Goal: Transaction & Acquisition: Book appointment/travel/reservation

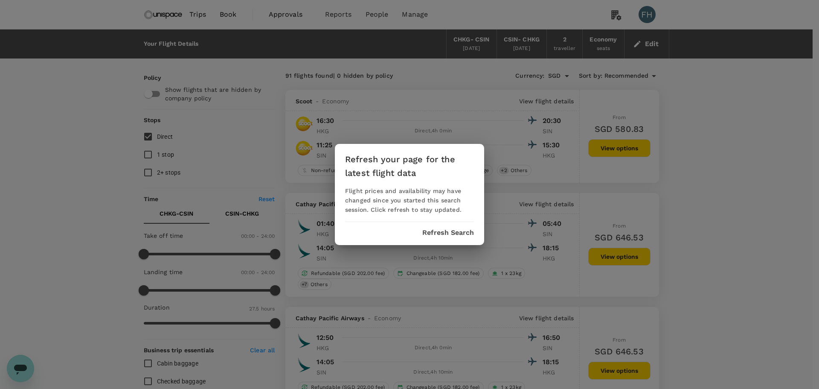
drag, startPoint x: 450, startPoint y: 237, endPoint x: 323, endPoint y: 220, distance: 128.2
click at [450, 237] on div "Refresh your page for the latest flight data Flight prices and availability may…" at bounding box center [409, 194] width 149 height 101
click at [259, 145] on div "Refresh your page for the latest flight data Flight prices and availability may…" at bounding box center [409, 194] width 819 height 389
click at [452, 230] on button "Refresh Search" at bounding box center [448, 233] width 52 height 8
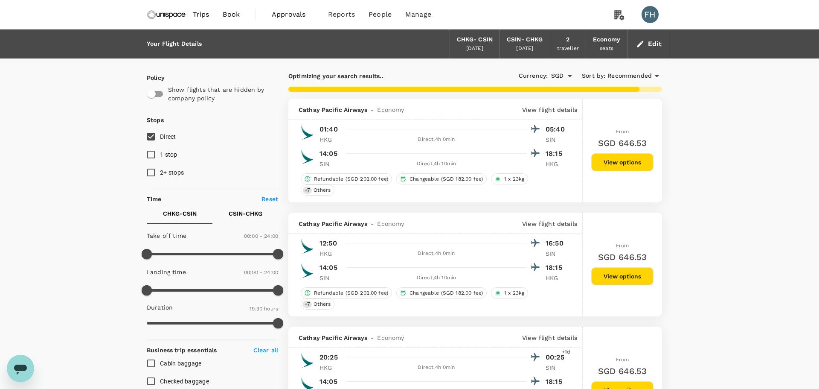
type input "1625"
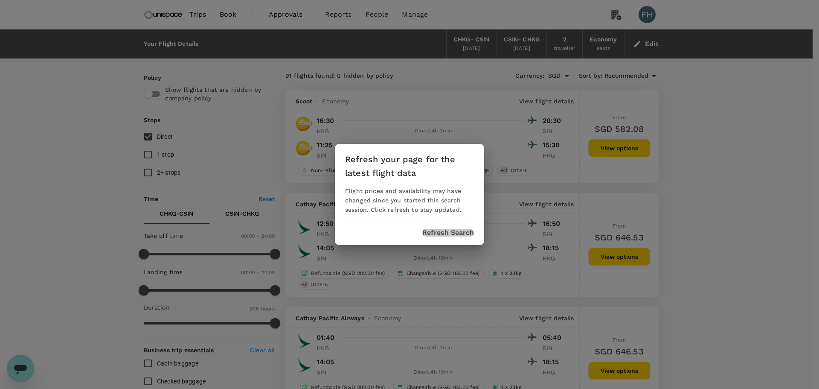
click at [451, 231] on button "Refresh Search" at bounding box center [448, 233] width 52 height 8
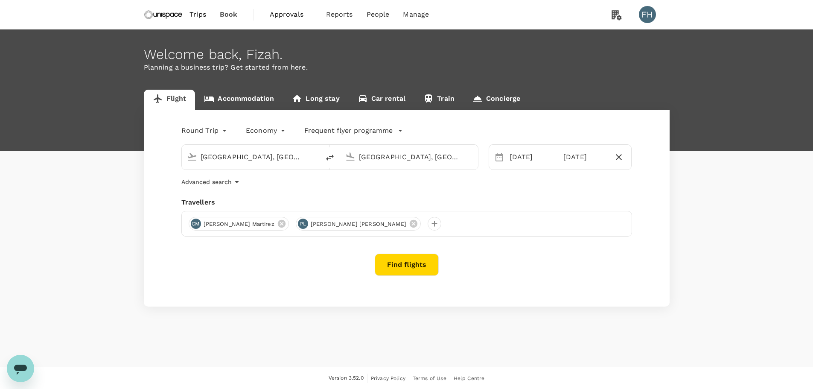
click at [403, 264] on button "Find flights" at bounding box center [406, 264] width 64 height 22
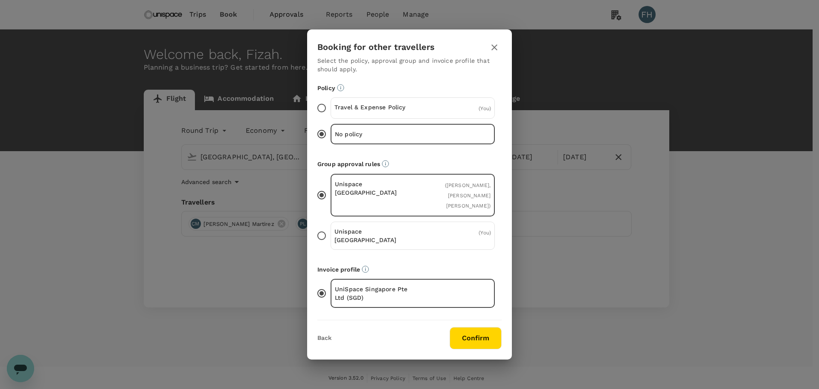
drag, startPoint x: 455, startPoint y: 113, endPoint x: 456, endPoint y: 159, distance: 46.1
click at [455, 113] on div "( You )" at bounding box center [465, 108] width 52 height 10
click at [331, 113] on input "Travel & Expense Policy ( You )" at bounding box center [322, 108] width 18 height 18
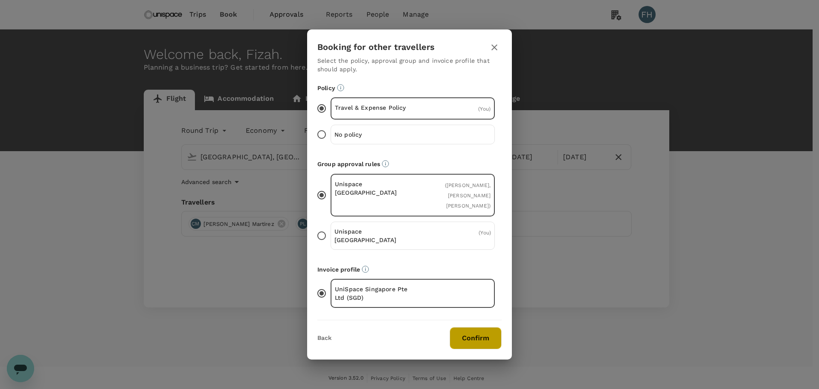
click at [470, 339] on button "Confirm" at bounding box center [476, 338] width 52 height 22
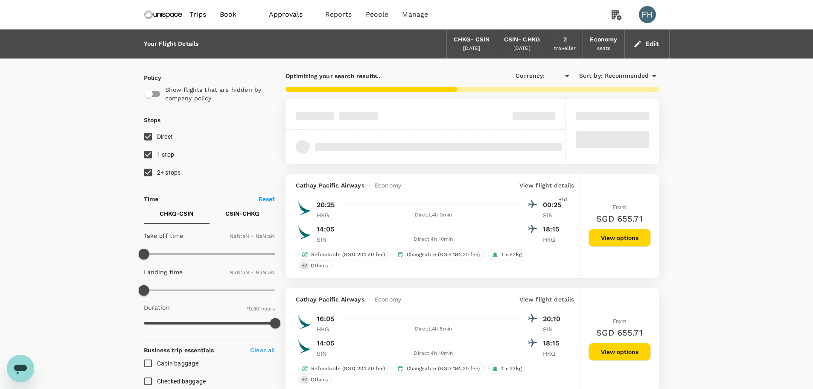
type input "SGD"
type input "1440"
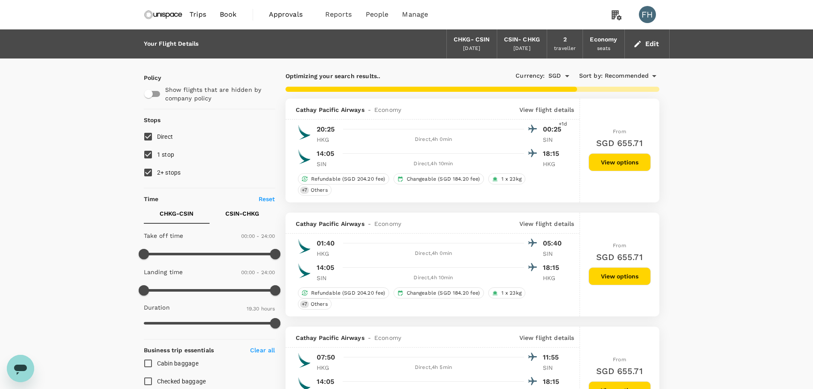
drag, startPoint x: 142, startPoint y: 171, endPoint x: 148, endPoint y: 161, distance: 11.7
click at [142, 171] on input "2+ stops" at bounding box center [148, 172] width 18 height 18
checkbox input "false"
click at [155, 153] on input "1 stop" at bounding box center [148, 154] width 18 height 18
checkbox input "false"
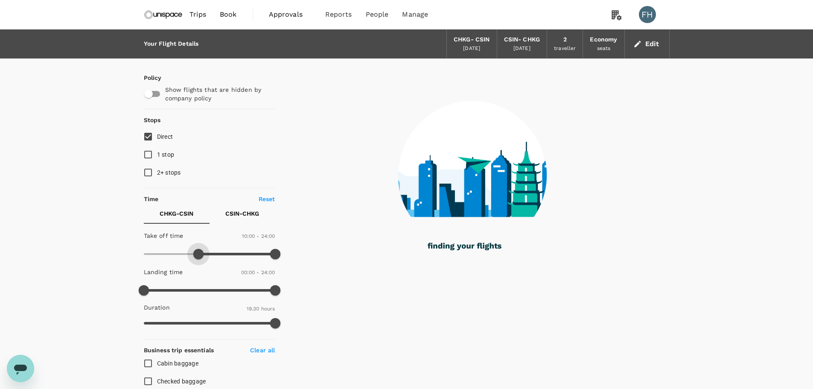
drag, startPoint x: 147, startPoint y: 252, endPoint x: 199, endPoint y: 255, distance: 51.7
click at [199, 255] on span at bounding box center [198, 254] width 10 height 10
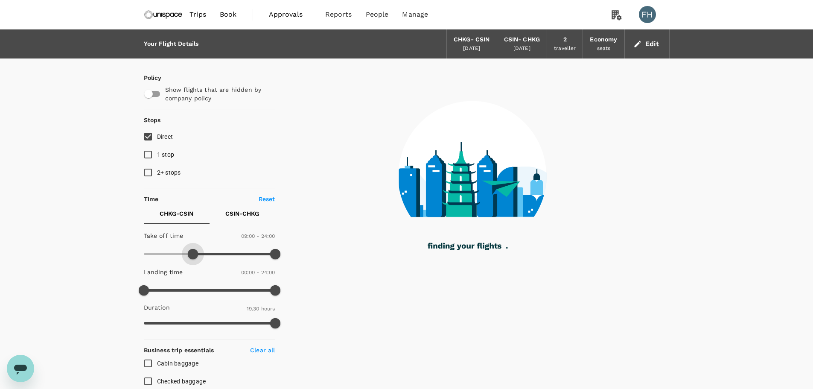
type input "510"
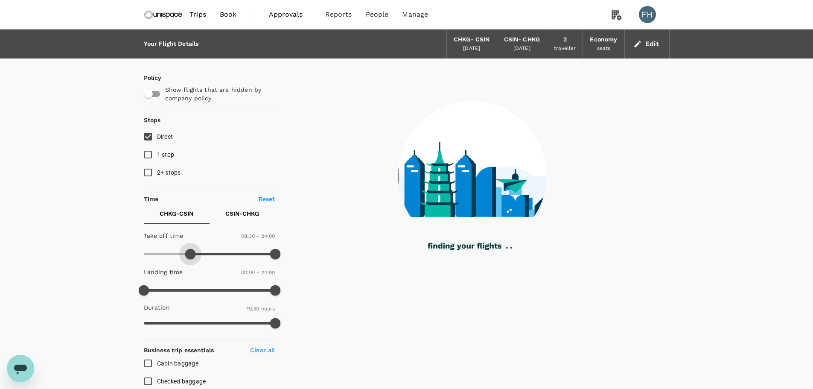
drag, startPoint x: 205, startPoint y: 257, endPoint x: 189, endPoint y: 252, distance: 16.6
click at [189, 252] on span at bounding box center [190, 254] width 10 height 10
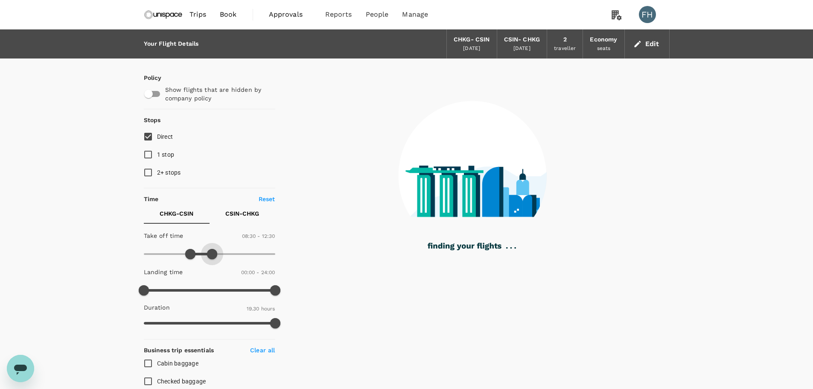
type input "720"
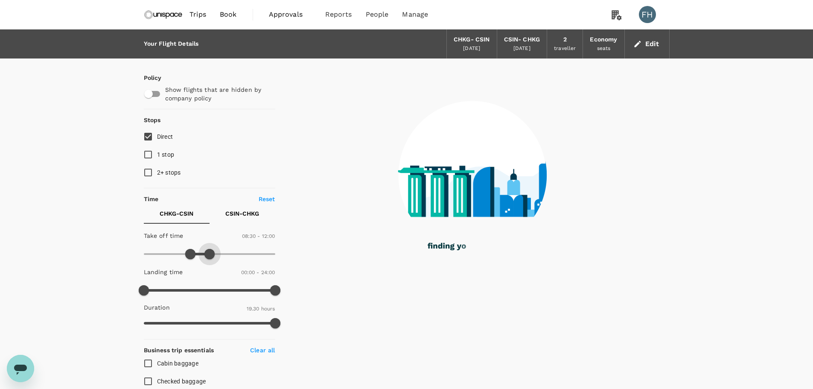
drag, startPoint x: 272, startPoint y: 253, endPoint x: 209, endPoint y: 254, distance: 63.2
click at [209, 254] on span at bounding box center [209, 254] width 10 height 10
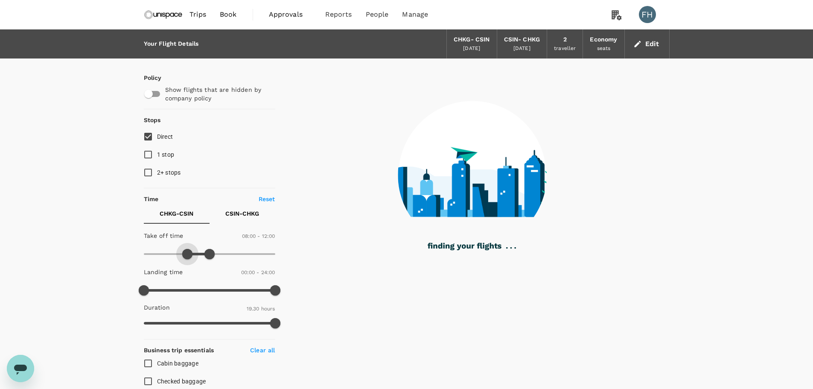
click at [186, 253] on span at bounding box center [187, 254] width 10 height 10
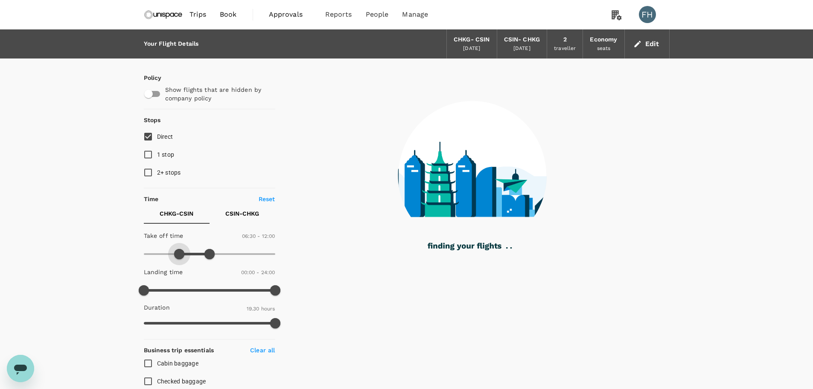
type input "360"
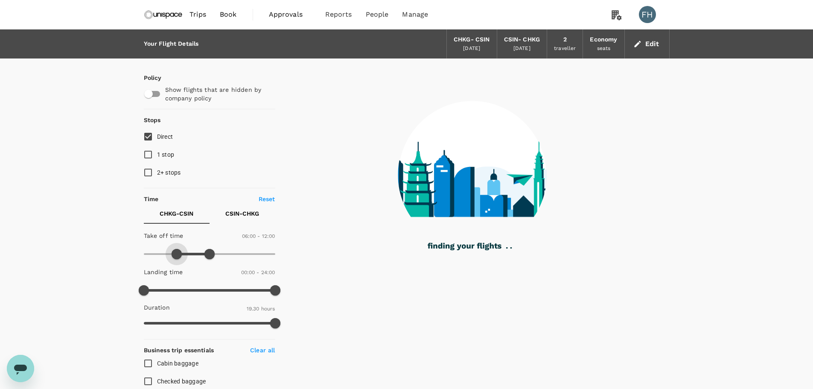
drag, startPoint x: 185, startPoint y: 256, endPoint x: 176, endPoint y: 253, distance: 9.2
click at [176, 253] on span at bounding box center [176, 254] width 10 height 10
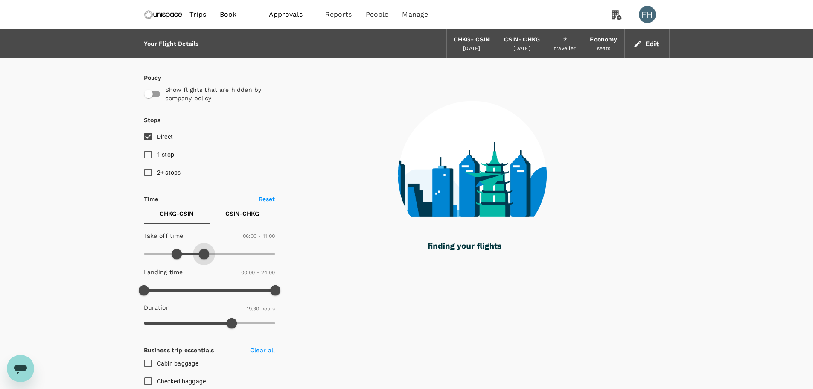
type input "690"
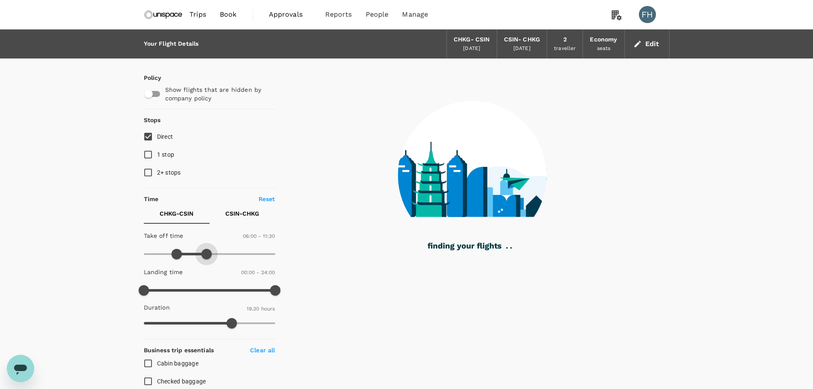
click at [205, 255] on span at bounding box center [206, 254] width 10 height 10
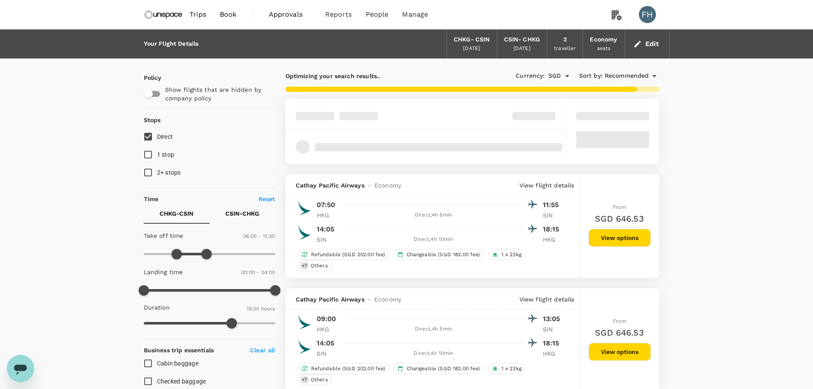
click at [241, 223] on button "CSIN - CHKG" at bounding box center [242, 213] width 66 height 20
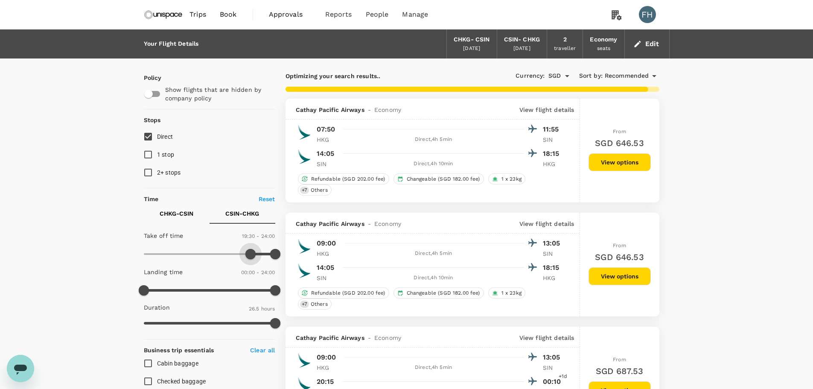
drag, startPoint x: 141, startPoint y: 250, endPoint x: 250, endPoint y: 253, distance: 109.2
click at [250, 253] on span at bounding box center [250, 254] width 10 height 10
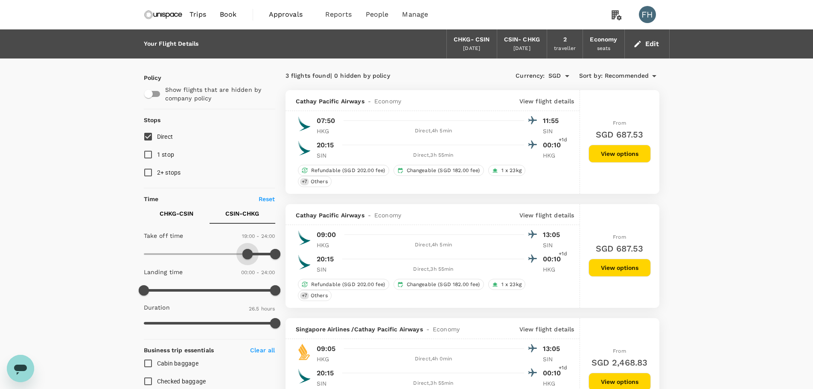
type input "1110"
drag, startPoint x: 251, startPoint y: 258, endPoint x: 244, endPoint y: 257, distance: 7.3
click at [244, 257] on span at bounding box center [245, 254] width 10 height 10
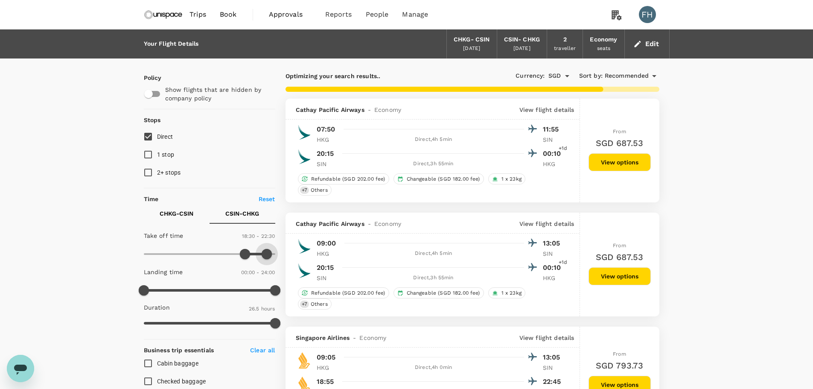
type input "1380"
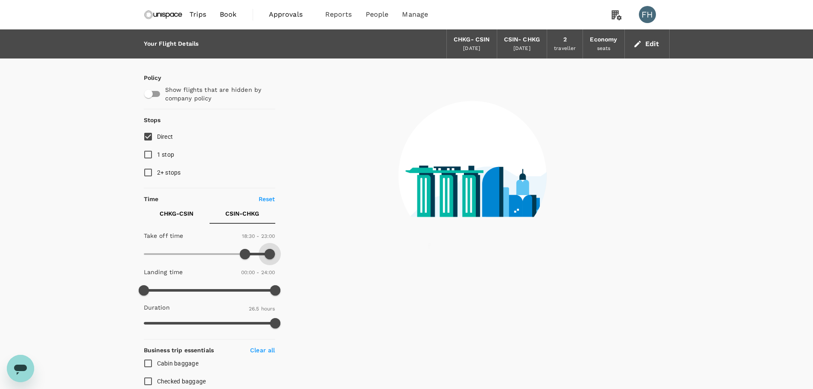
drag, startPoint x: 277, startPoint y: 255, endPoint x: 268, endPoint y: 255, distance: 9.0
click at [268, 255] on span at bounding box center [269, 254] width 10 height 10
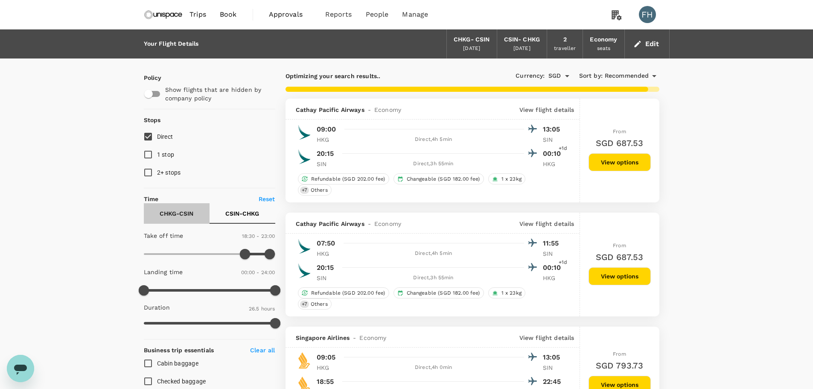
click at [175, 214] on p "CHKG - CSIN" at bounding box center [177, 213] width 34 height 9
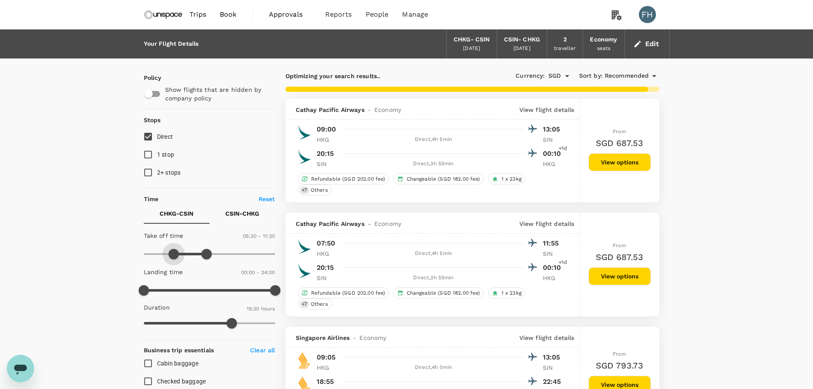
type input "300"
drag, startPoint x: 175, startPoint y: 253, endPoint x: 170, endPoint y: 255, distance: 5.5
click at [170, 255] on span at bounding box center [171, 254] width 10 height 10
type input "600"
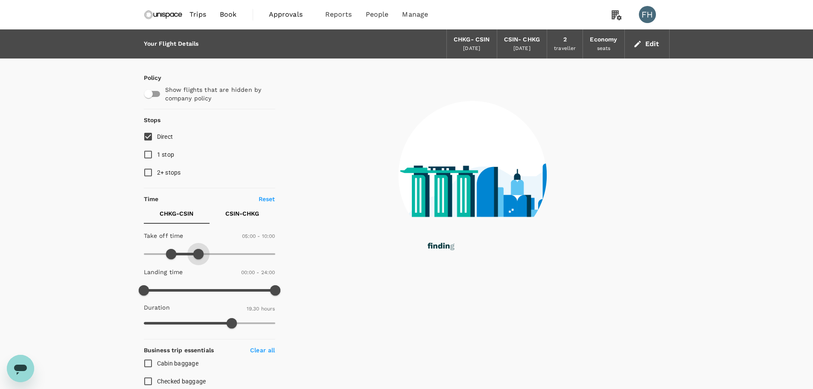
drag, startPoint x: 204, startPoint y: 255, endPoint x: 199, endPoint y: 258, distance: 5.7
click at [199, 258] on span at bounding box center [198, 254] width 10 height 10
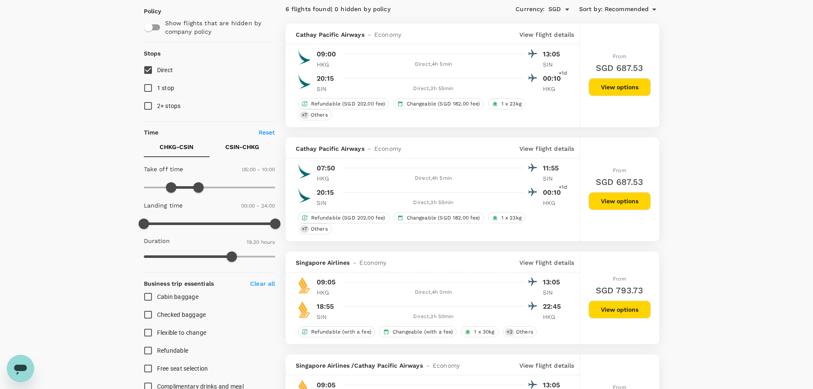
scroll to position [61, 0]
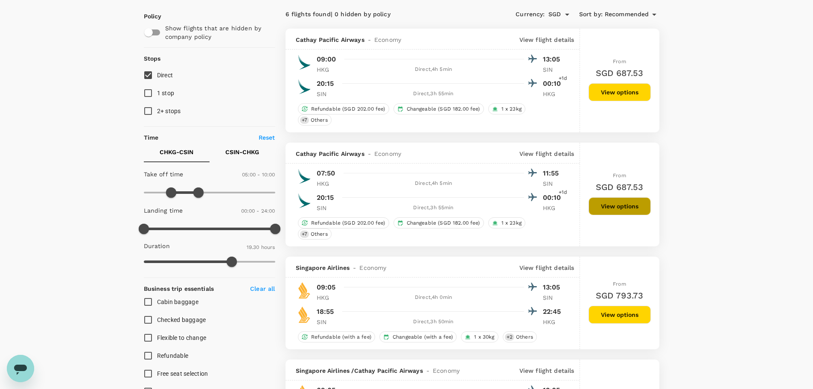
click at [639, 211] on button "View options" at bounding box center [619, 206] width 62 height 18
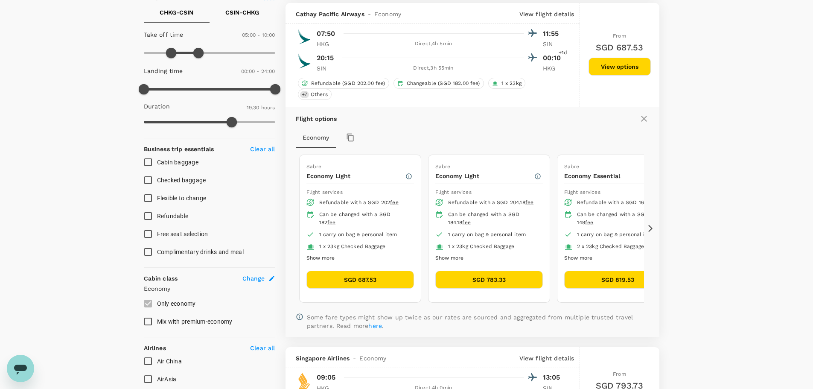
scroll to position [204, 0]
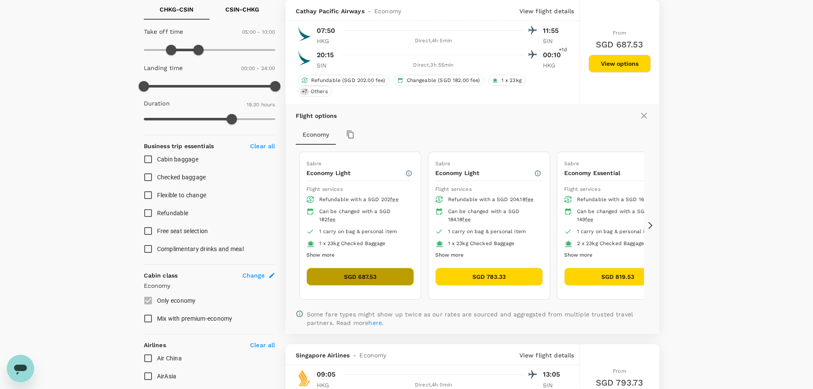
click at [339, 272] on button "SGD 687.53" at bounding box center [359, 276] width 107 height 18
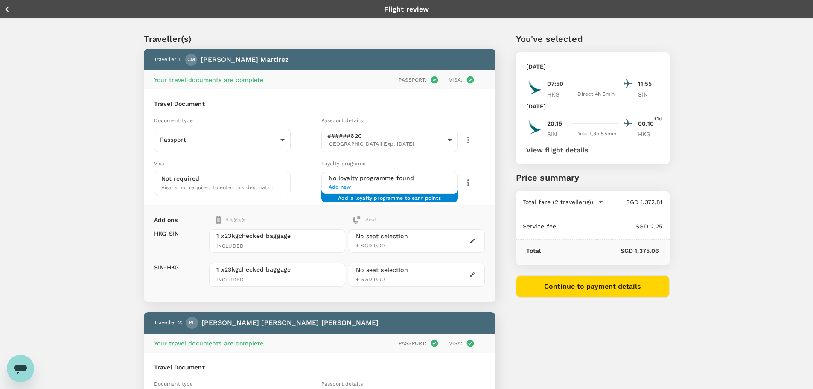
click at [598, 207] on div "Total fare (2 traveller(s)) SGD 1,372.81 Air fare SGD 1,372.81 Baggage fee SGD …" at bounding box center [593, 203] width 154 height 24
click at [597, 205] on icon "button" at bounding box center [600, 201] width 9 height 9
